Goal: Task Accomplishment & Management: Manage account settings

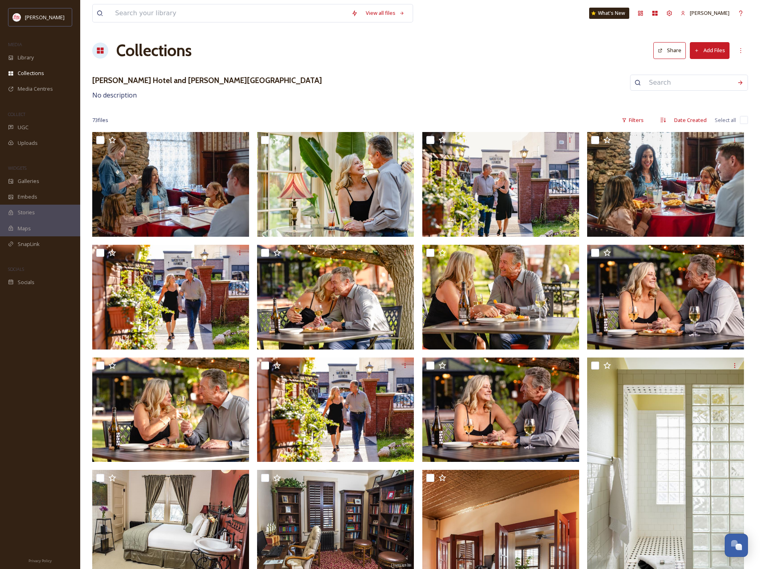
scroll to position [1600, 0]
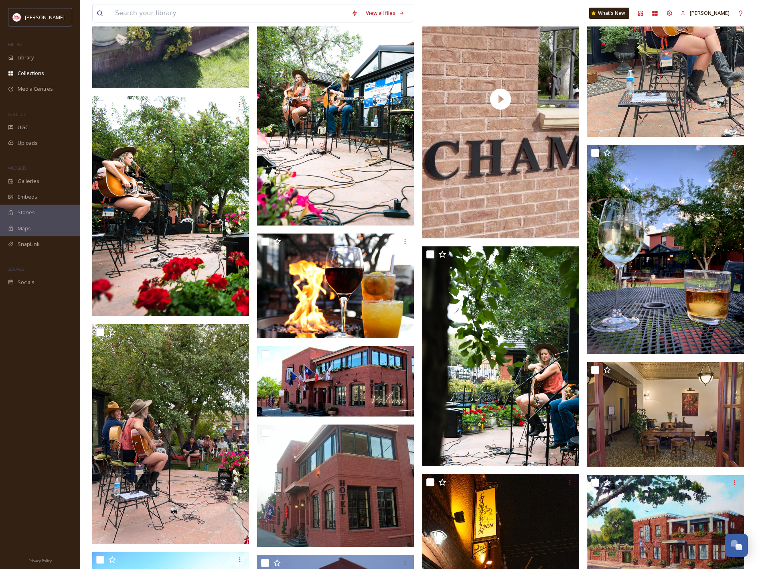
click at [50, 336] on div at bounding box center [40, 420] width 80 height 261
click at [178, 14] on input at bounding box center [229, 13] width 236 height 18
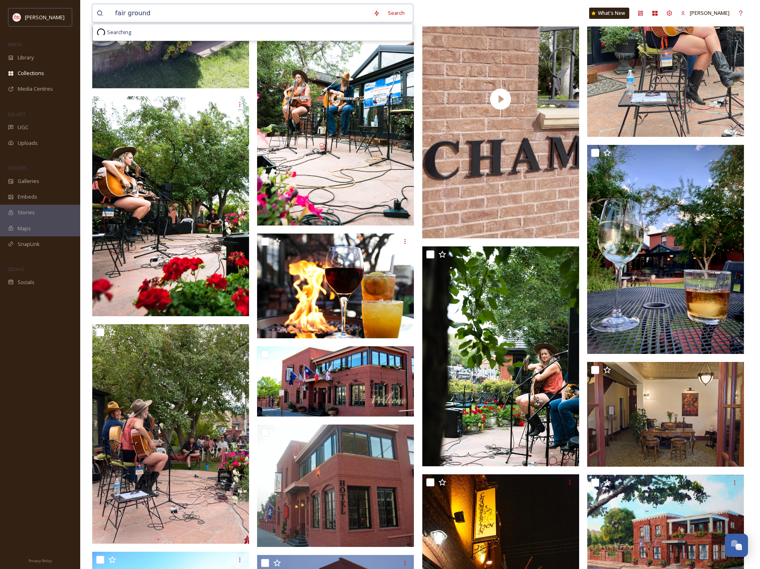
type input "fair grounds"
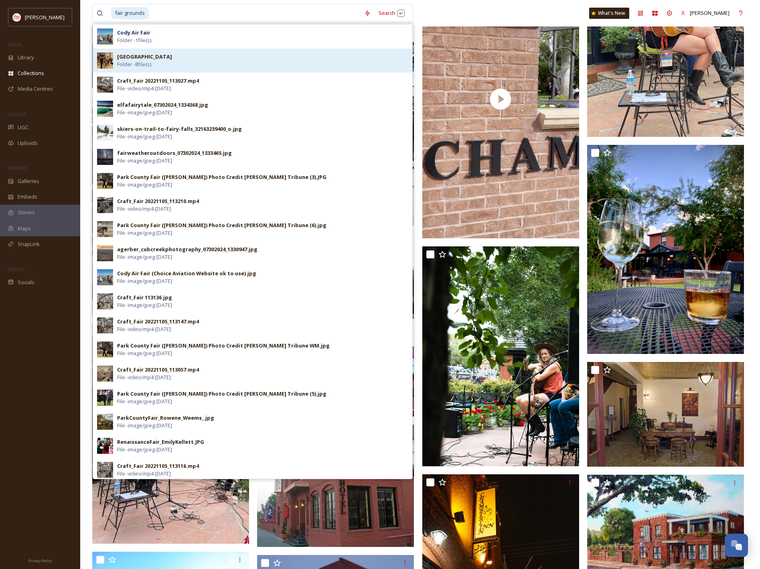
click at [214, 63] on div "Park County Fair Folder - 8 file(s)" at bounding box center [262, 60] width 291 height 15
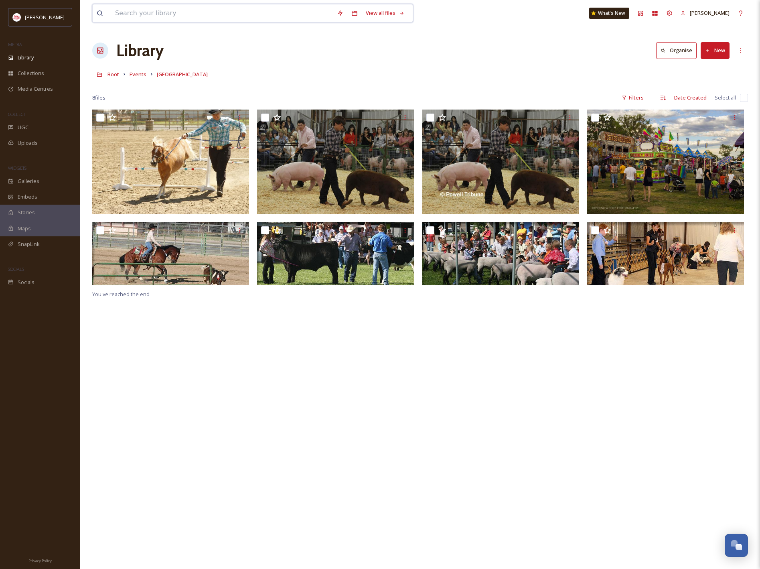
click at [194, 15] on input at bounding box center [222, 13] width 222 height 18
click at [511, 344] on div "You've reached the end" at bounding box center [420, 394] width 656 height 569
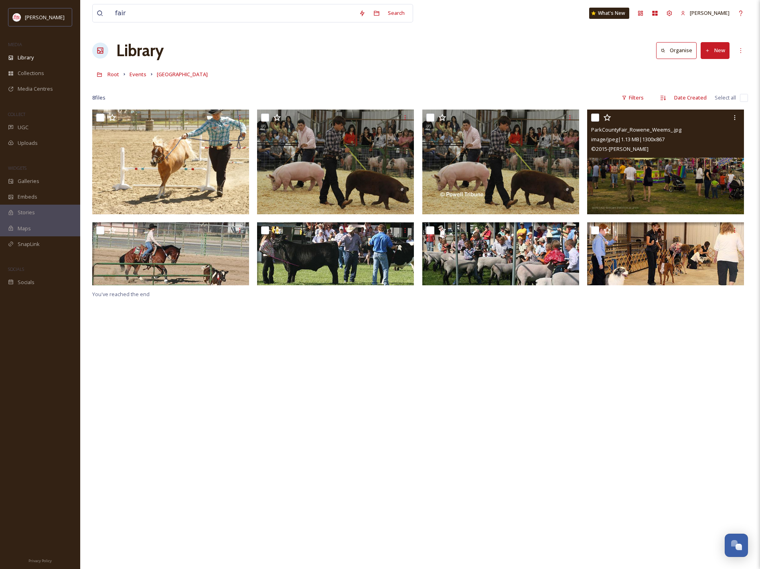
click at [644, 197] on img at bounding box center [665, 162] width 157 height 105
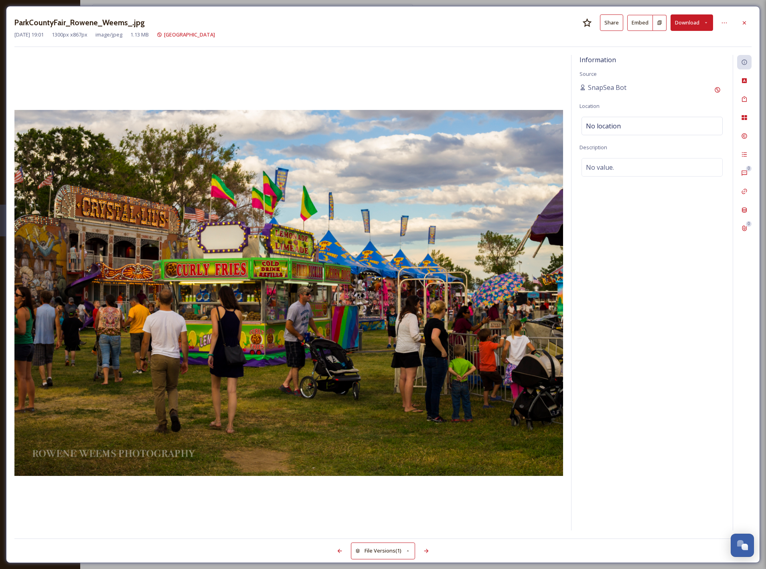
click at [689, 25] on button "Download" at bounding box center [692, 22] width 43 height 16
click at [675, 42] on span "Download Original (1300 x 867)" at bounding box center [671, 41] width 73 height 8
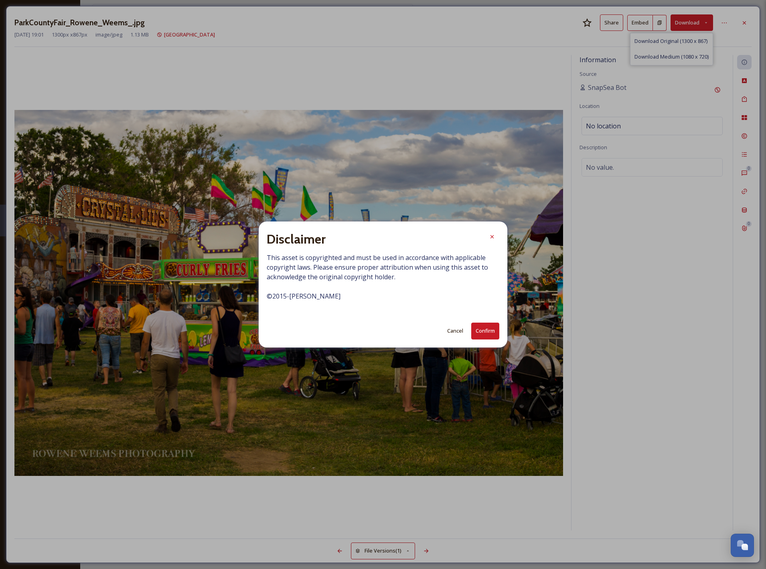
click at [492, 329] on button "Confirm" at bounding box center [485, 331] width 28 height 16
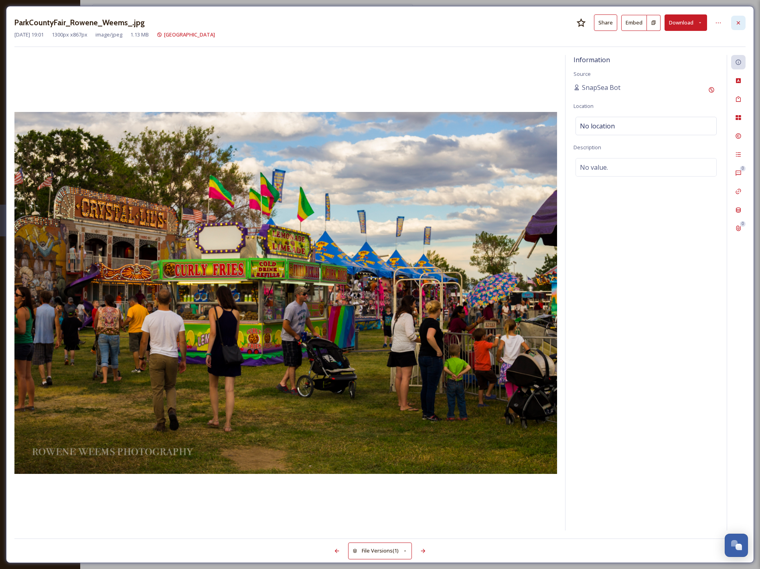
click at [741, 21] on icon at bounding box center [738, 23] width 6 height 6
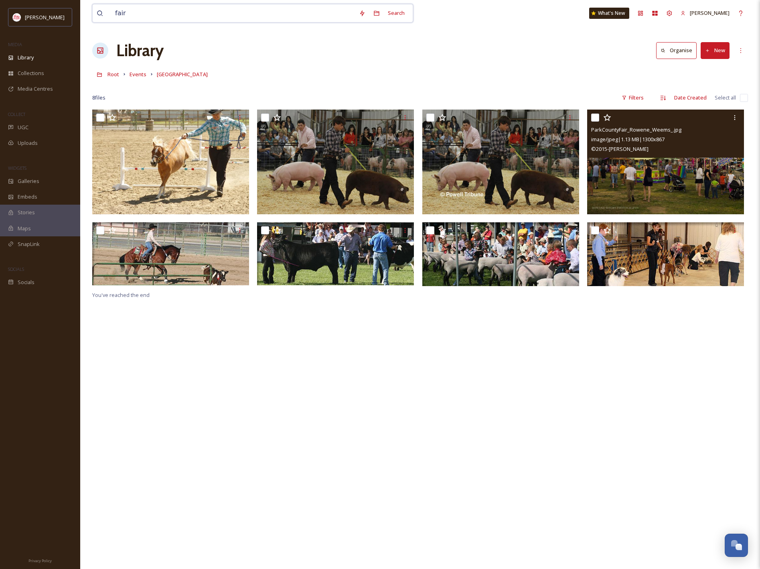
click at [171, 18] on input "fair" at bounding box center [233, 13] width 244 height 18
type input "fair grounds"
click at [192, 16] on input at bounding box center [248, 13] width 196 height 18
type input "f"
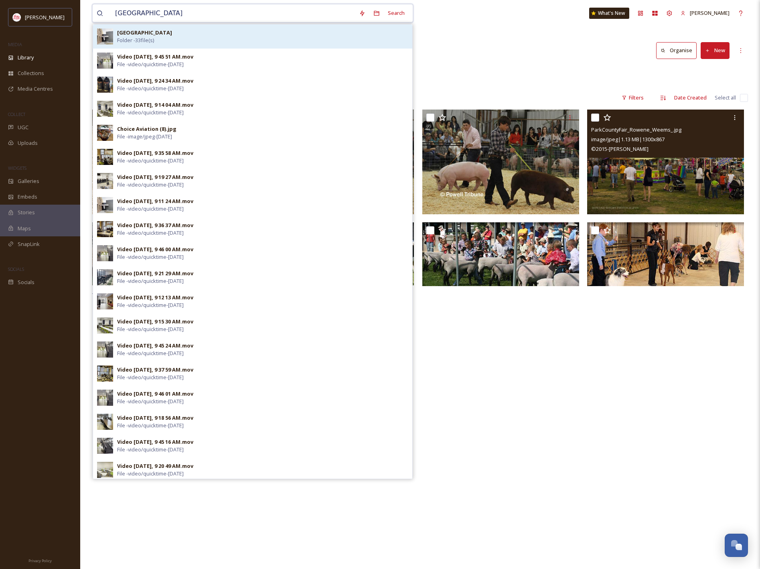
type input "[GEOGRAPHIC_DATA]"
click at [221, 33] on div "Northwest College Folder - 33 file(s)" at bounding box center [262, 36] width 291 height 15
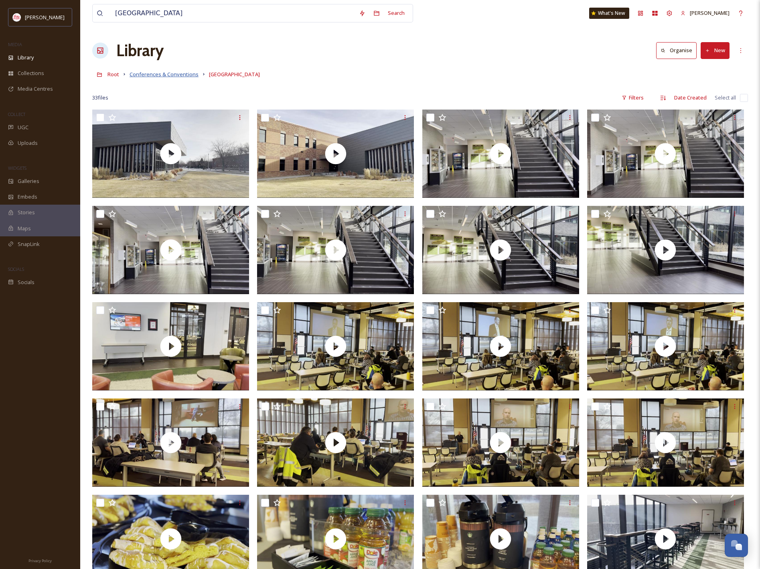
click at [161, 77] on span "Conferences & Conventions" at bounding box center [164, 74] width 69 height 7
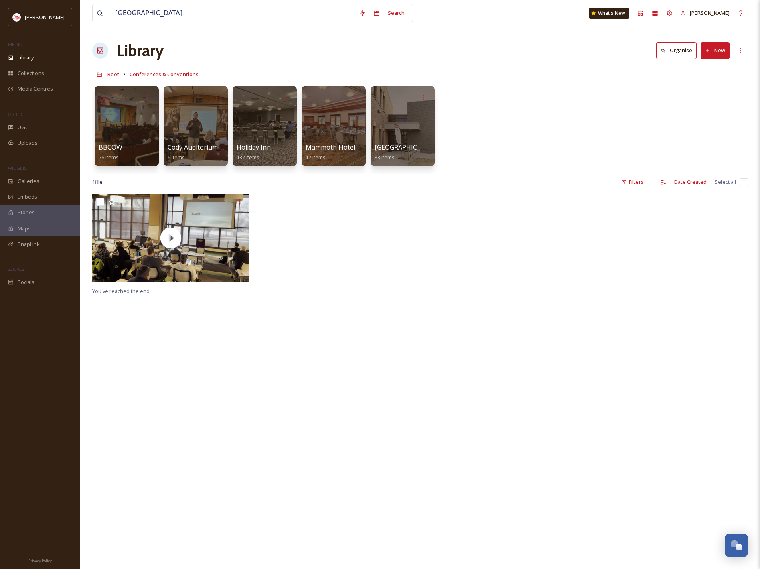
click at [720, 49] on button "New" at bounding box center [715, 50] width 29 height 16
click at [700, 103] on span "Folder" at bounding box center [705, 101] width 15 height 8
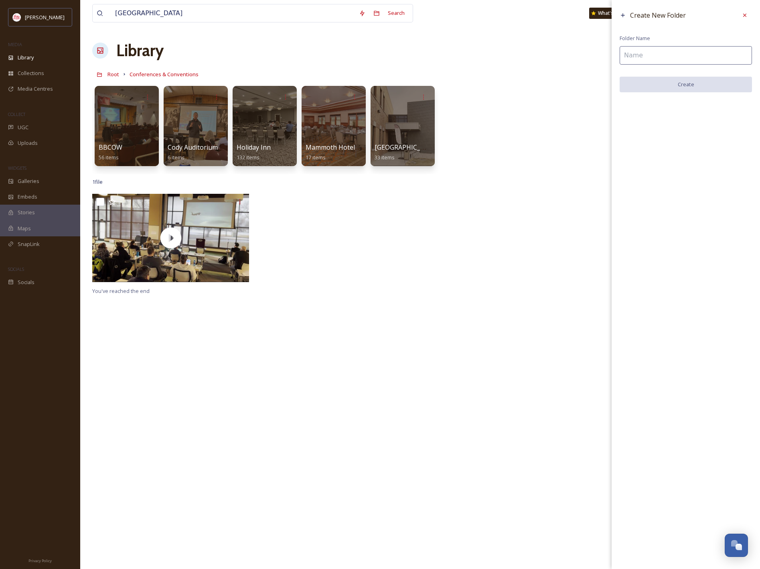
click at [646, 54] on input at bounding box center [686, 55] width 132 height 18
type input "[GEOGRAPHIC_DATA]"
click at [660, 84] on button "Create" at bounding box center [686, 85] width 132 height 16
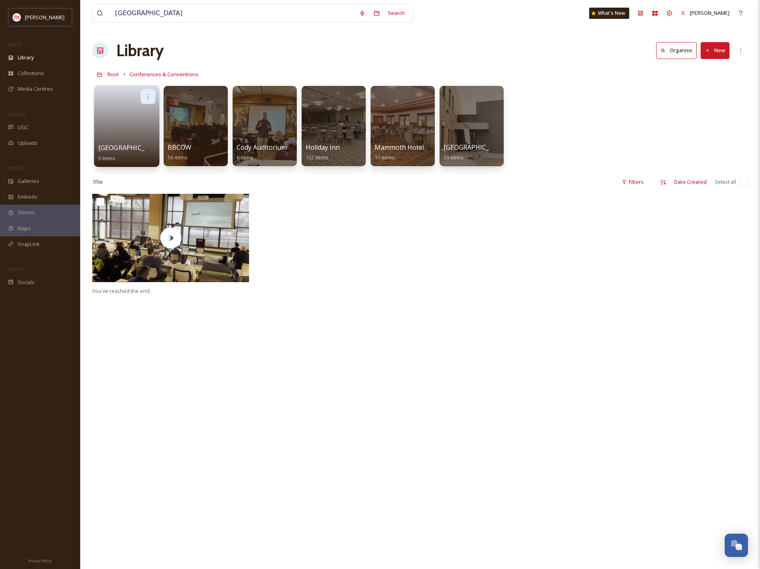
click at [145, 92] on div at bounding box center [148, 96] width 15 height 15
click at [136, 112] on span "Edit / Share" at bounding box center [128, 114] width 28 height 8
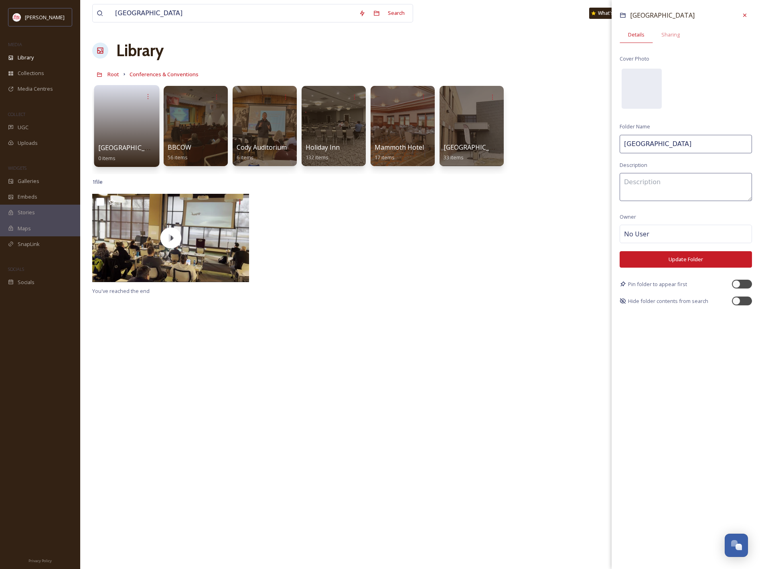
click at [717, 146] on input "[GEOGRAPHIC_DATA]" at bounding box center [686, 144] width 132 height 18
type input "[GEOGRAPHIC_DATA]"
click at [674, 256] on button "Update Folder" at bounding box center [686, 259] width 132 height 16
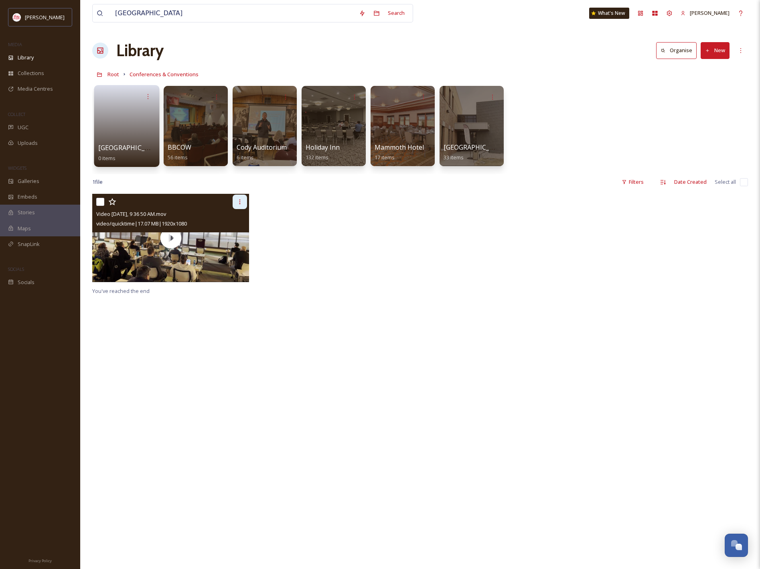
click at [242, 203] on icon at bounding box center [240, 202] width 6 height 6
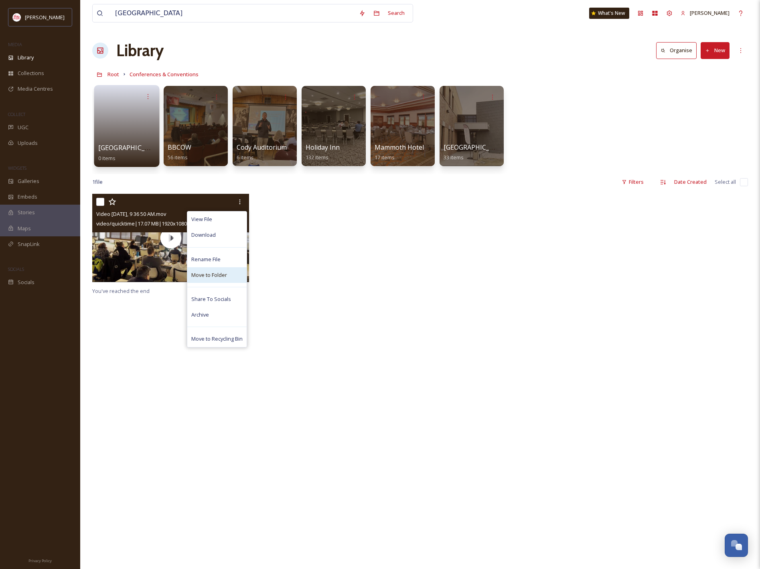
click at [226, 273] on span "Move to Folder" at bounding box center [209, 275] width 36 height 8
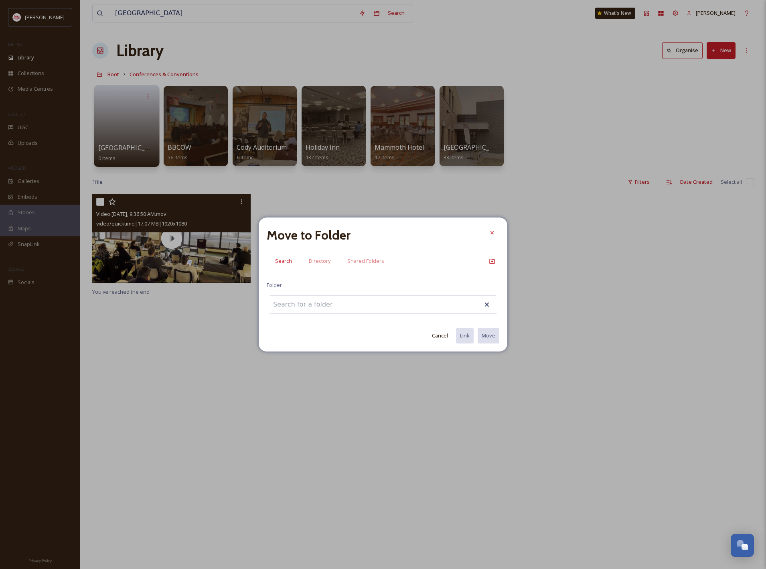
click at [321, 303] on input at bounding box center [313, 305] width 88 height 18
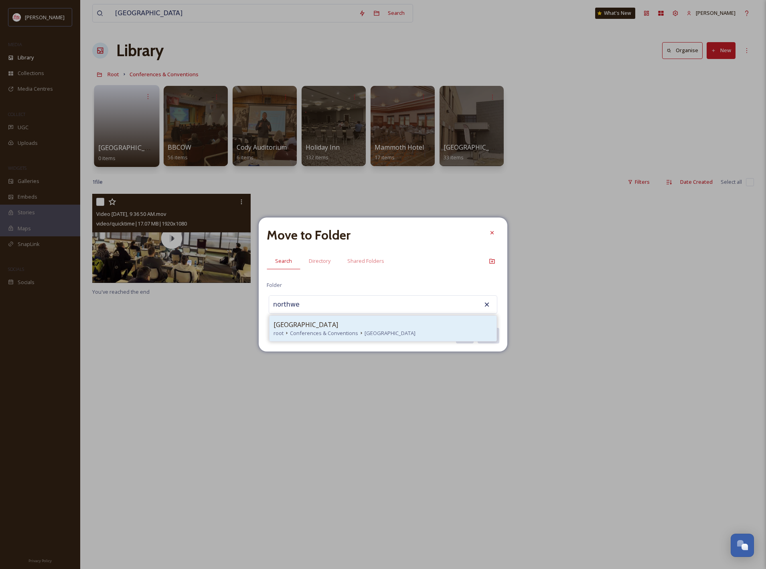
click at [350, 329] on span "Conferences & Conventions" at bounding box center [324, 333] width 68 height 8
type input "[GEOGRAPHIC_DATA]"
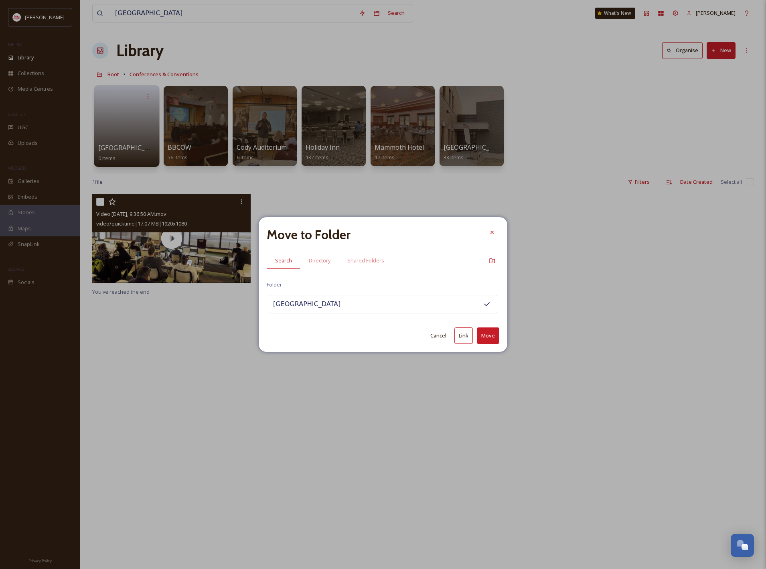
click at [492, 340] on button "Move" at bounding box center [488, 335] width 22 height 16
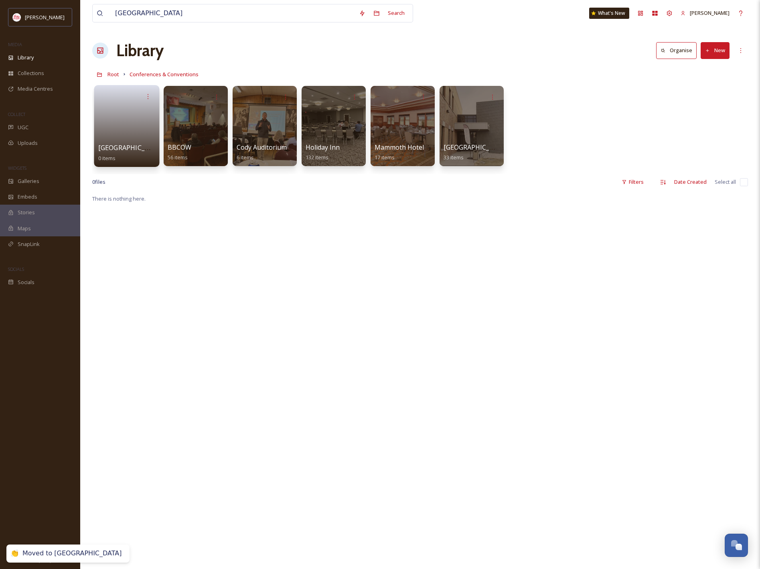
click at [471, 134] on div at bounding box center [472, 126] width 64 height 80
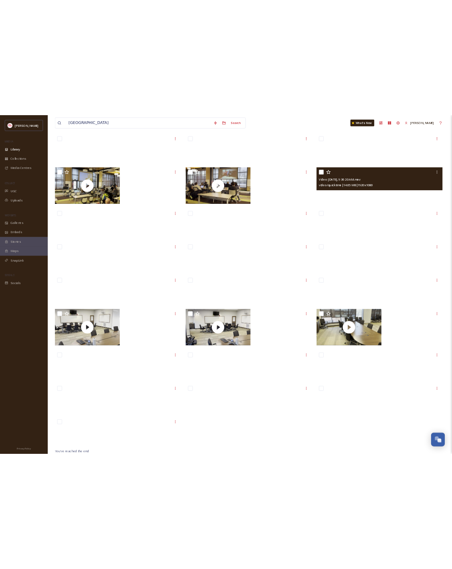
scroll to position [313, 0]
